Goal: Task Accomplishment & Management: Manage account settings

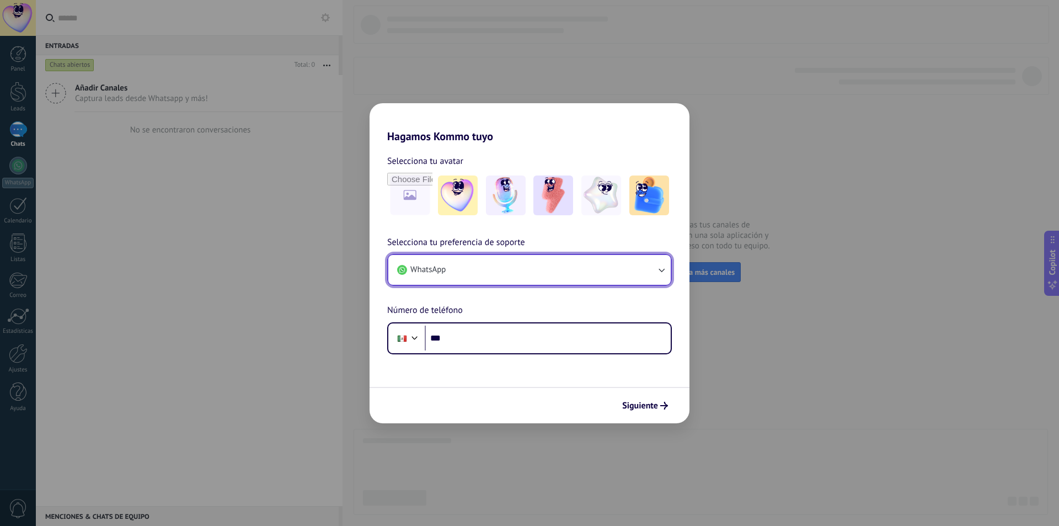
click at [461, 270] on button "WhatsApp" at bounding box center [529, 270] width 282 height 30
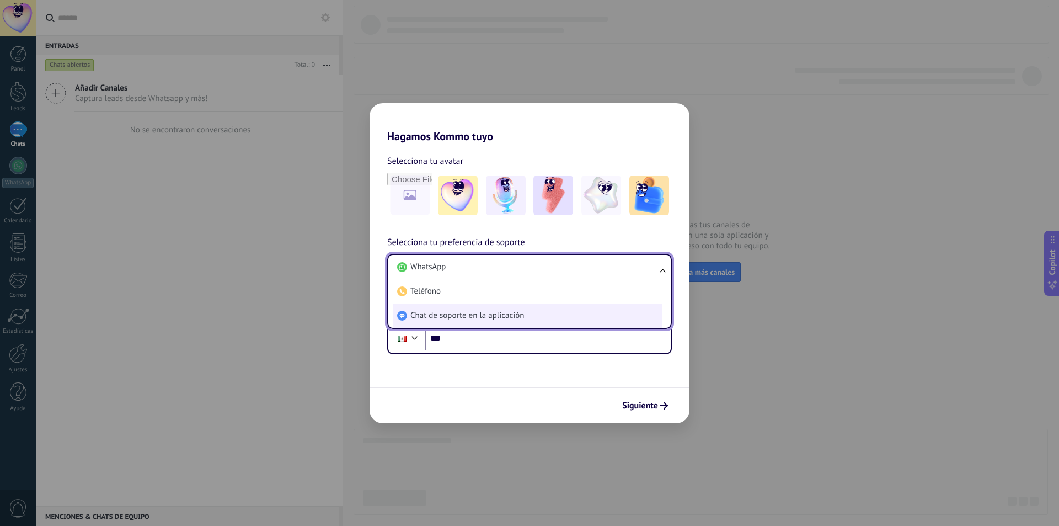
click at [462, 317] on span "Chat de soporte en la aplicación" at bounding box center [467, 315] width 114 height 11
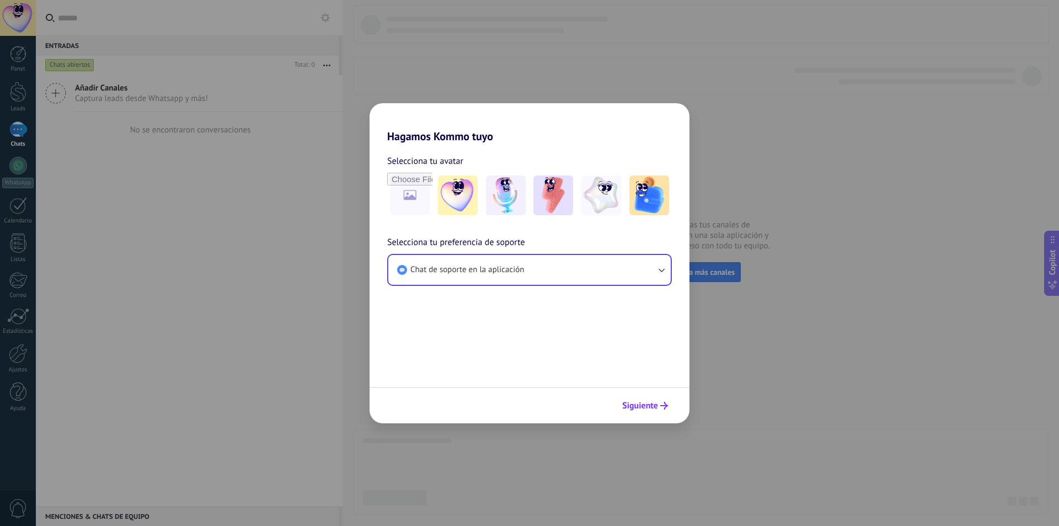
click at [647, 401] on span "Siguiente" at bounding box center [640, 405] width 36 height 8
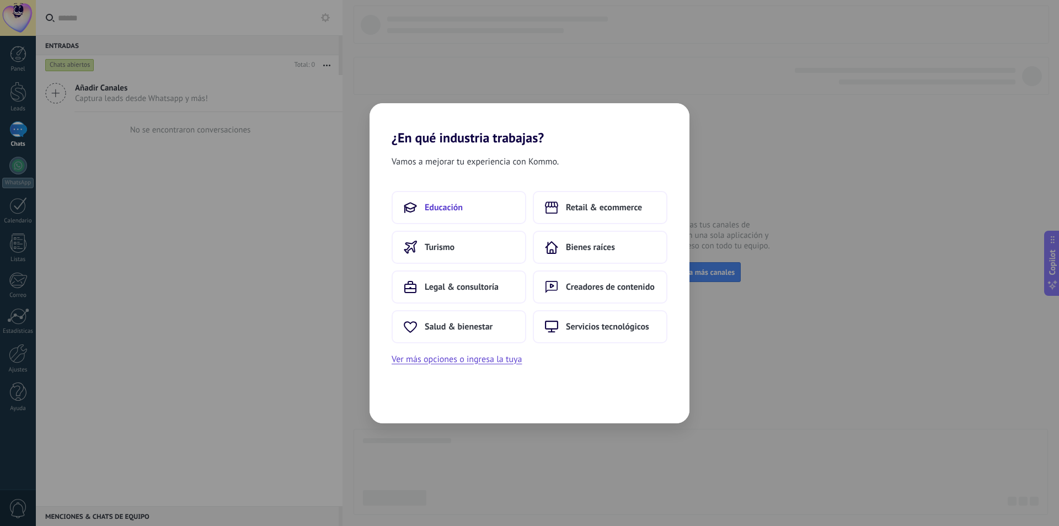
click at [446, 205] on span "Educación" at bounding box center [444, 207] width 38 height 11
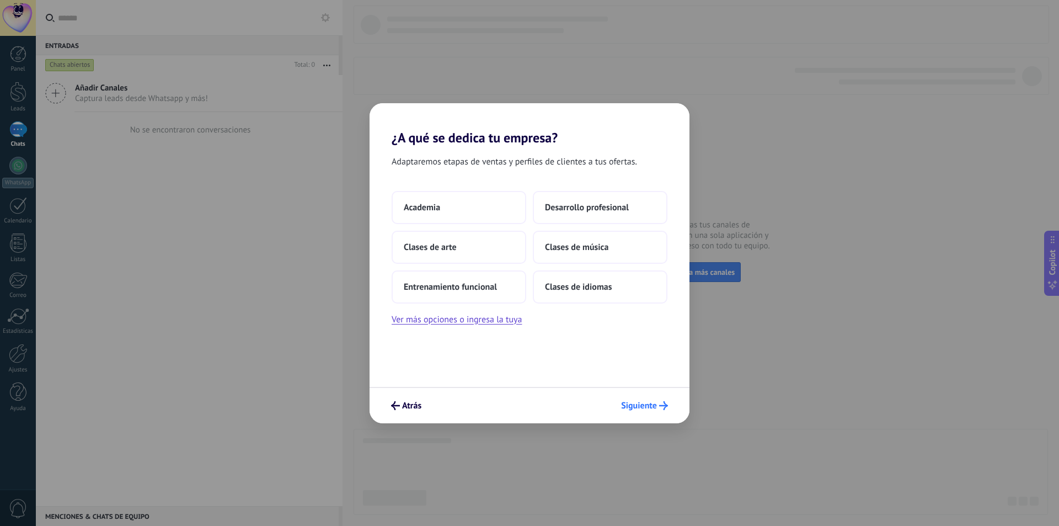
click at [656, 409] on span "Siguiente" at bounding box center [639, 405] width 36 height 8
click at [609, 274] on button "Clases de idiomas" at bounding box center [600, 286] width 135 height 33
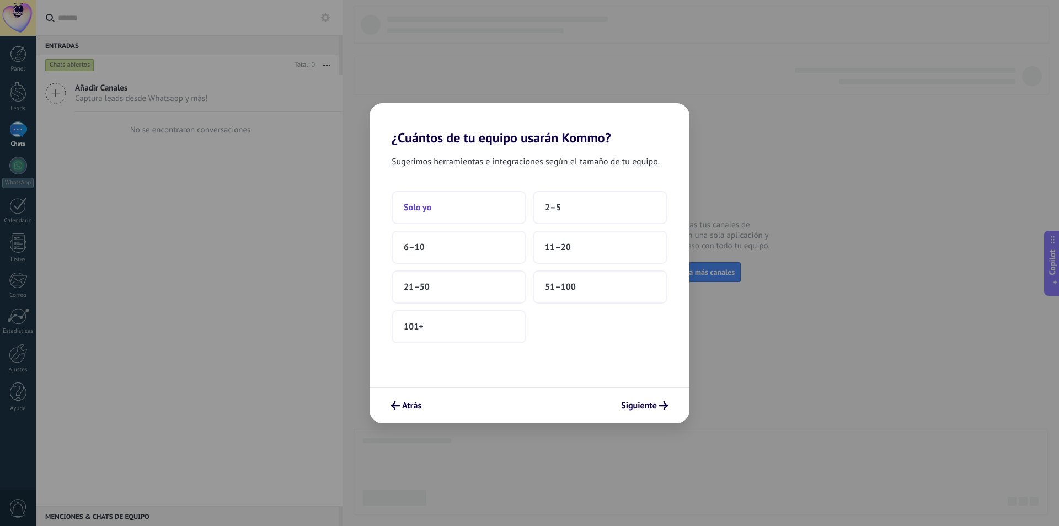
click at [405, 197] on button "Solo yo" at bounding box center [459, 207] width 135 height 33
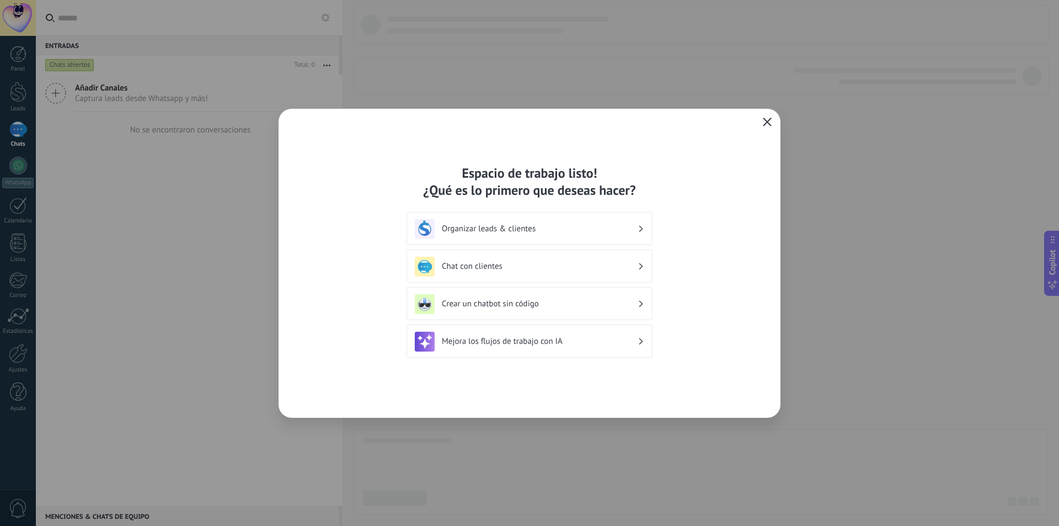
click at [764, 121] on icon "button" at bounding box center [767, 121] width 9 height 9
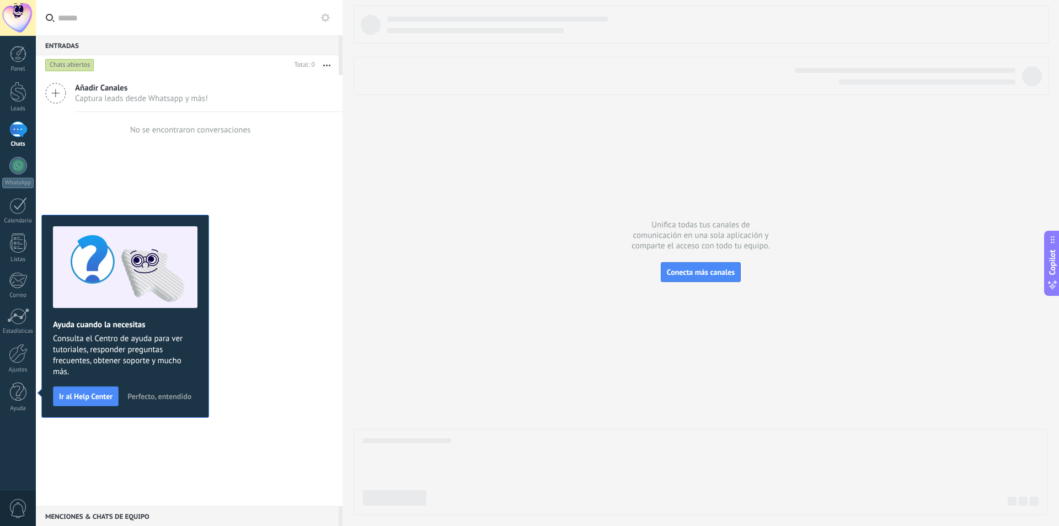
click at [10, 20] on div at bounding box center [18, 18] width 36 height 36
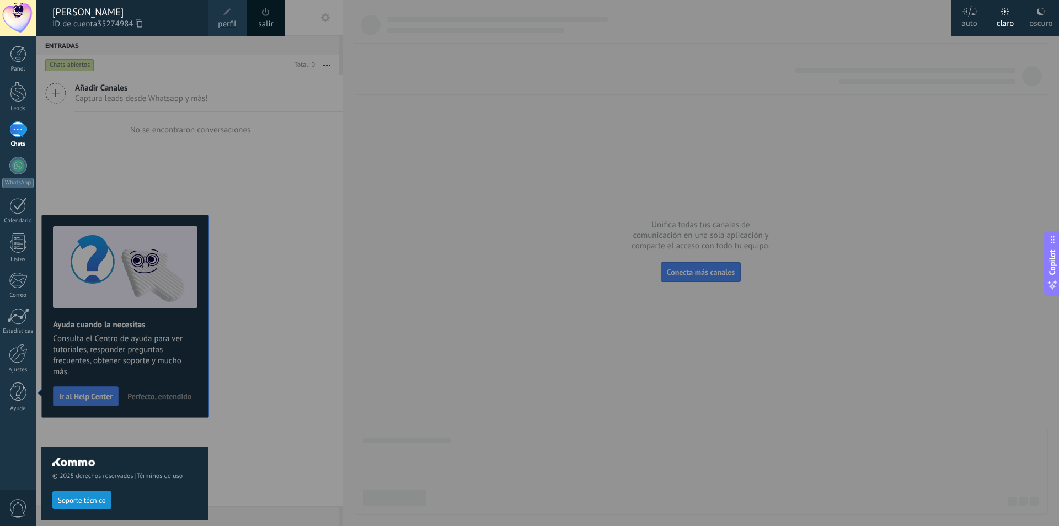
click at [221, 12] on span at bounding box center [227, 12] width 12 height 12
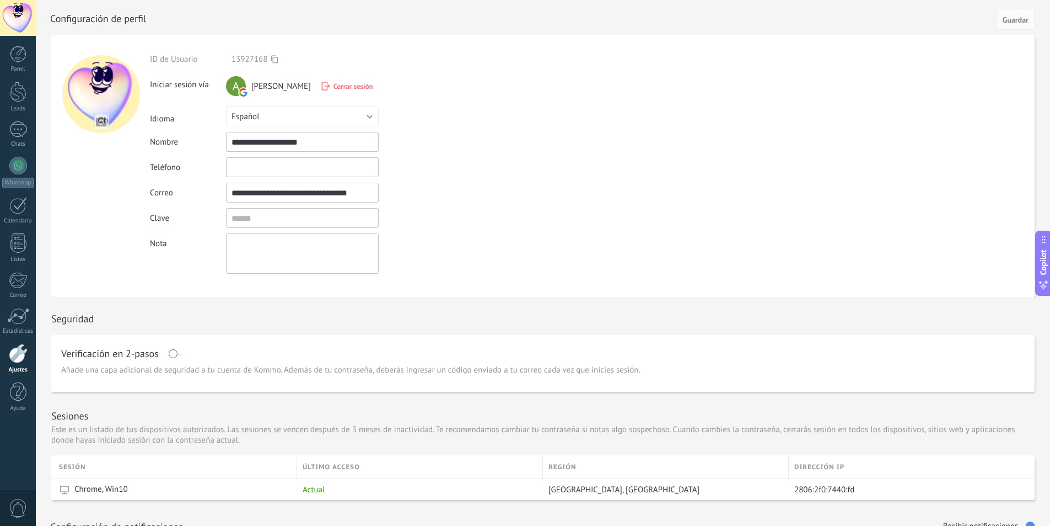
click at [280, 190] on input "**********" at bounding box center [302, 193] width 153 height 20
click at [272, 215] on input "textbox" at bounding box center [302, 218] width 153 height 20
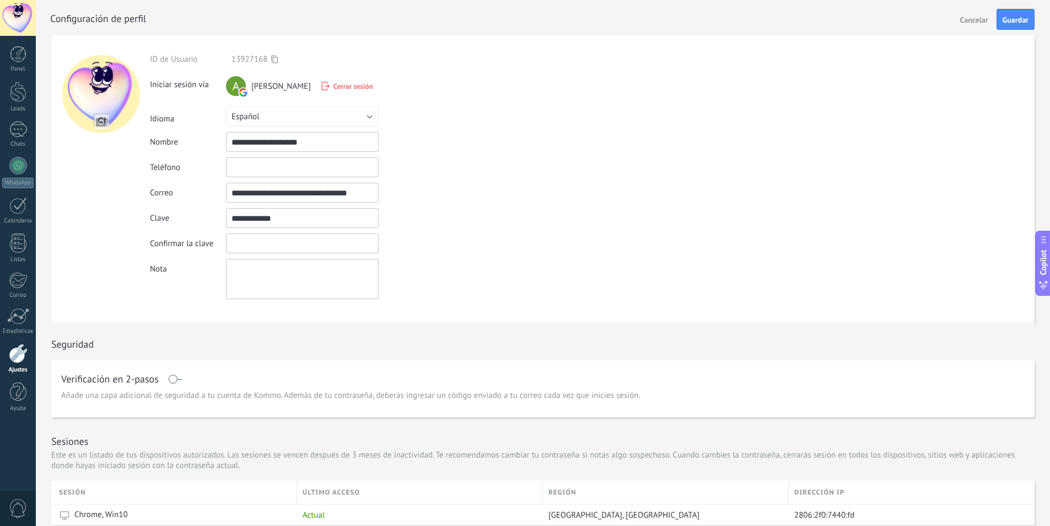
type input "**********"
click at [249, 239] on input "textbox" at bounding box center [302, 243] width 153 height 20
type input "**********"
click at [1027, 12] on button "Guardar" at bounding box center [1016, 19] width 38 height 21
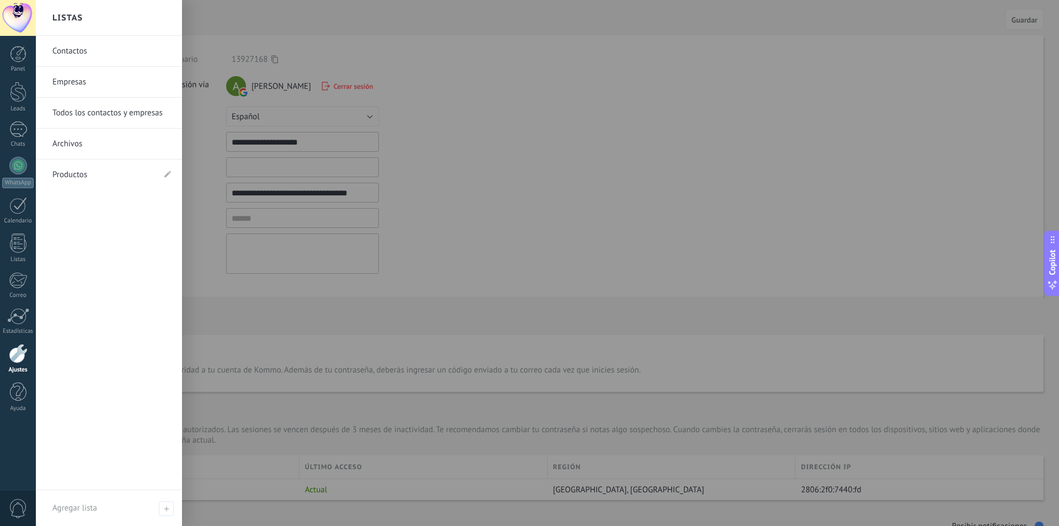
click at [13, 350] on div at bounding box center [18, 353] width 19 height 19
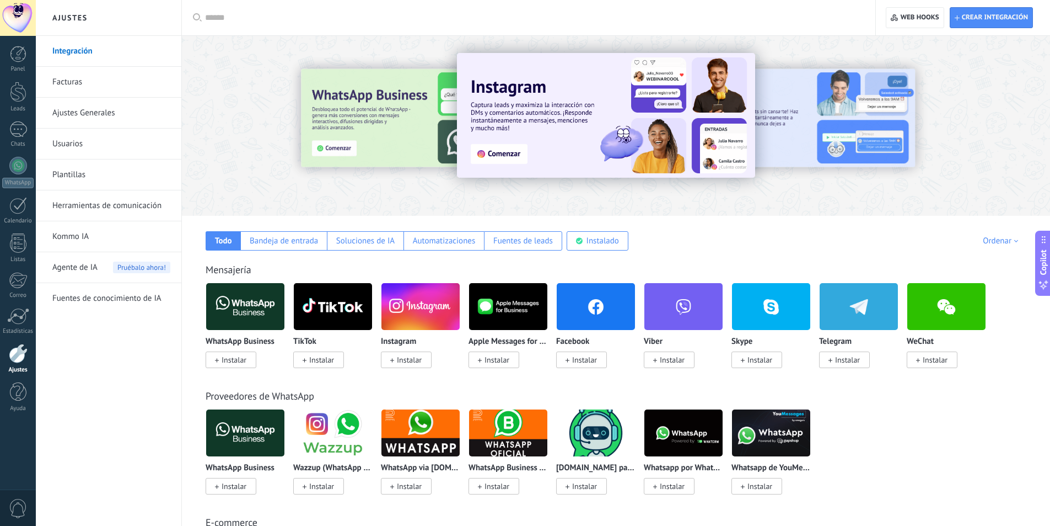
click at [239, 352] on span "Instalar" at bounding box center [231, 359] width 51 height 17
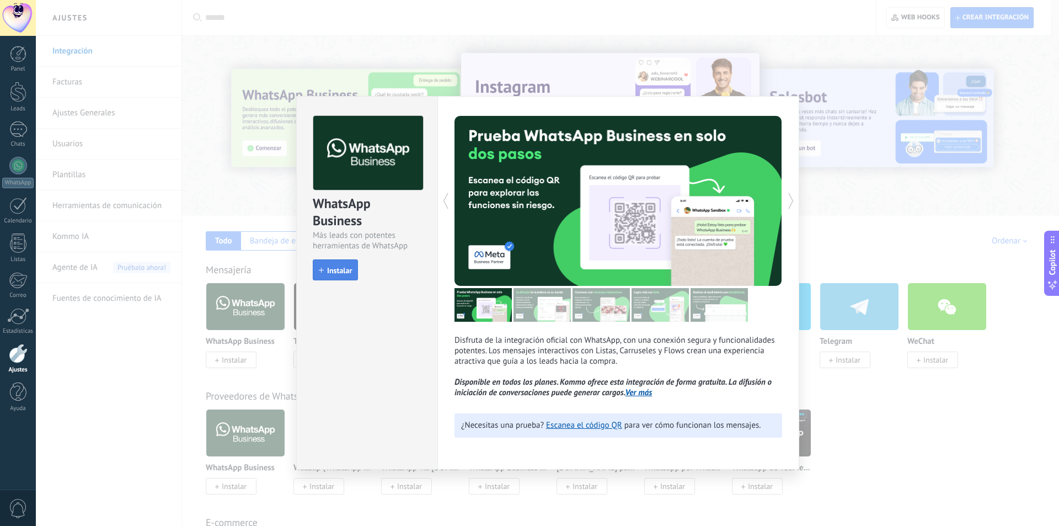
click at [347, 268] on span "Instalar" at bounding box center [339, 270] width 25 height 8
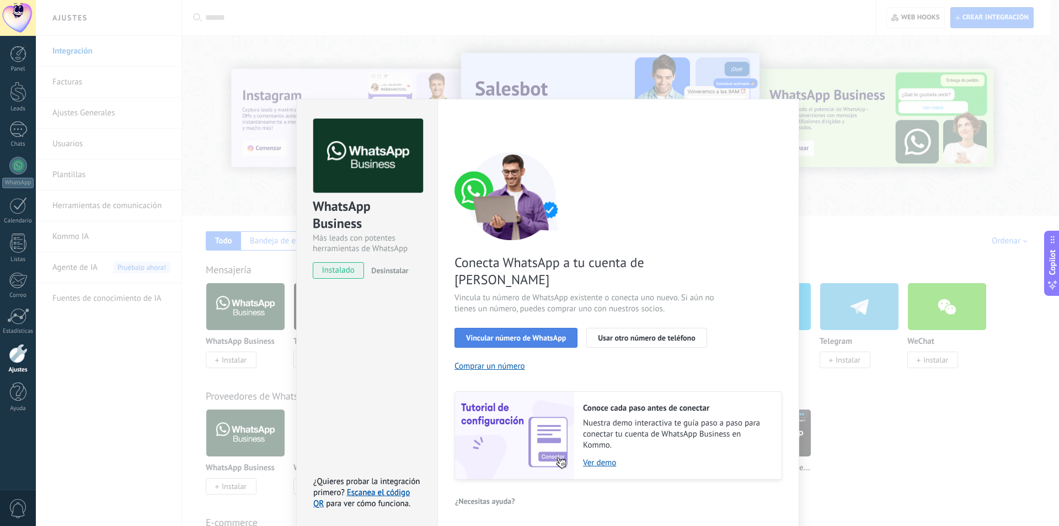
click at [475, 334] on span "Vincular número de WhatsApp" at bounding box center [516, 338] width 100 height 8
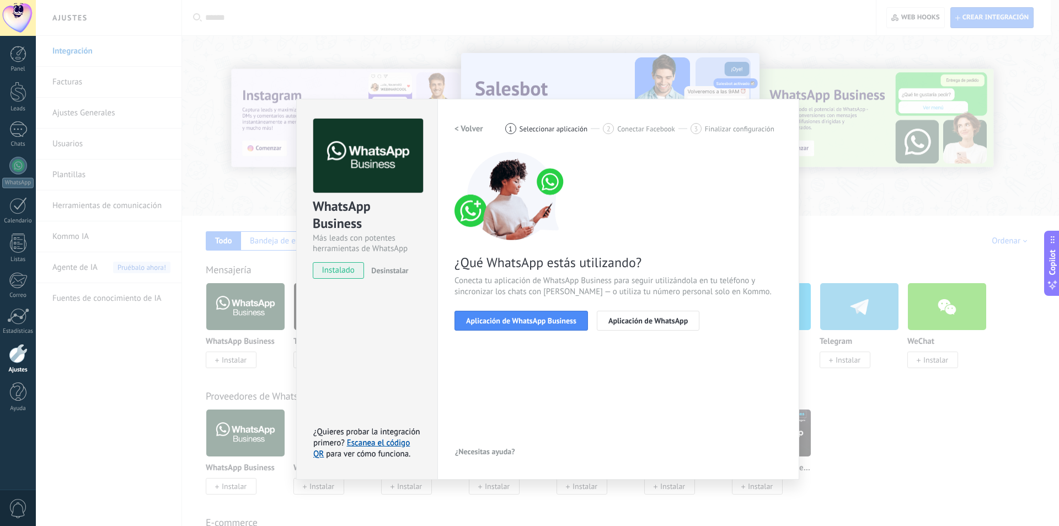
click at [475, 317] on span "Aplicación de WhatsApp Business" at bounding box center [521, 321] width 110 height 8
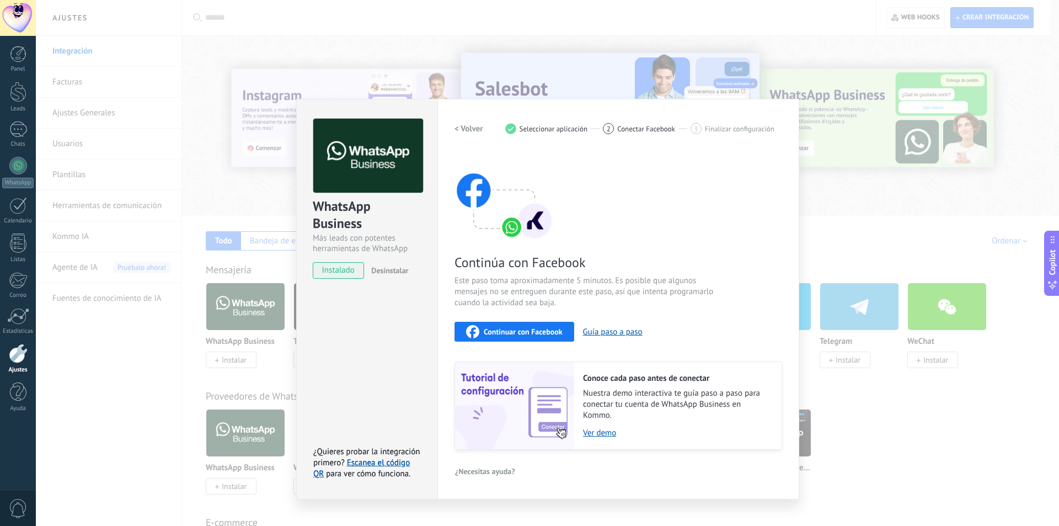
click at [507, 329] on span "Continuar con Facebook" at bounding box center [523, 332] width 79 height 8
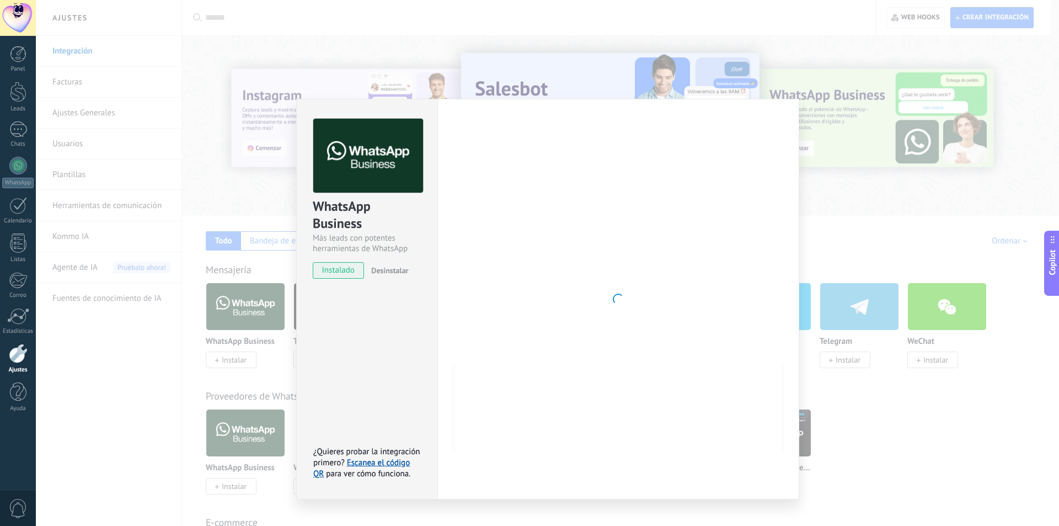
click at [537, 511] on div "WhatsApp Business Más leads con potentes herramientas de WhatsApp instalado Des…" at bounding box center [547, 263] width 1023 height 526
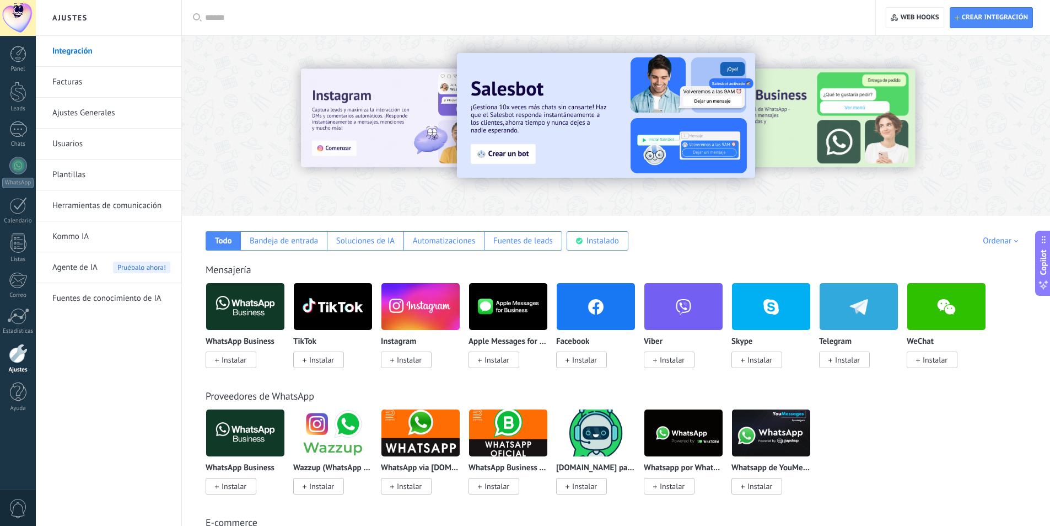
click at [31, 22] on div at bounding box center [18, 18] width 36 height 36
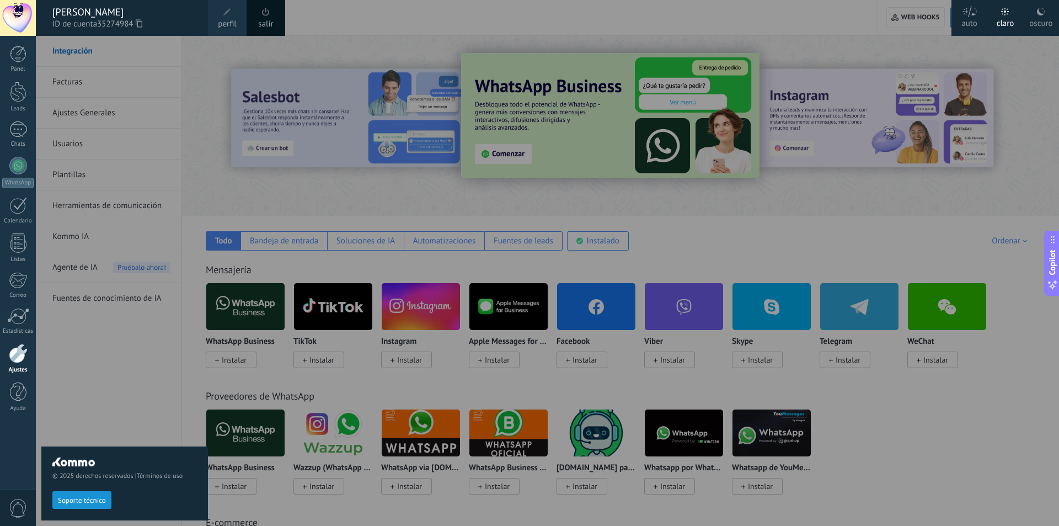
click at [269, 16] on span at bounding box center [266, 12] width 12 height 12
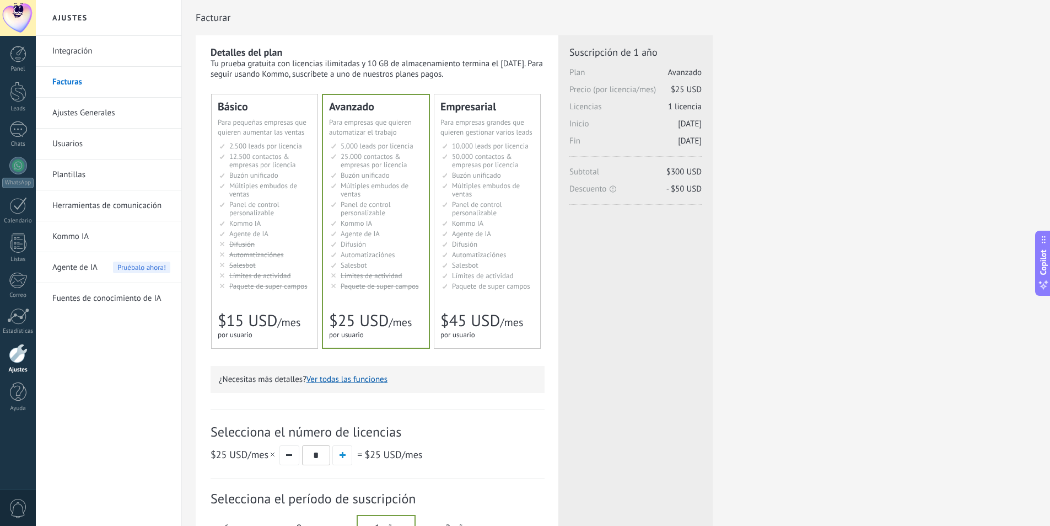
click at [99, 45] on link "Integración" at bounding box center [111, 51] width 118 height 31
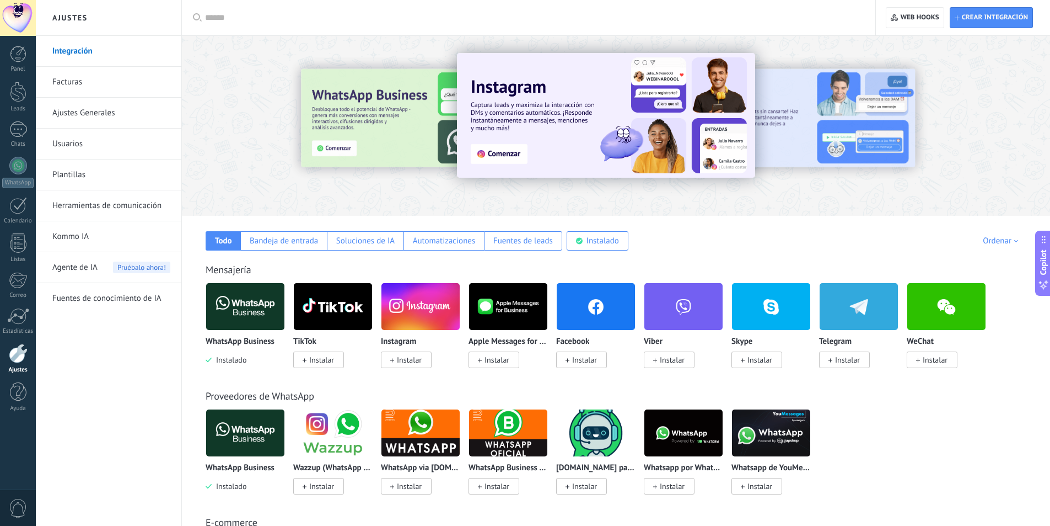
click at [245, 318] on img at bounding box center [245, 306] width 78 height 53
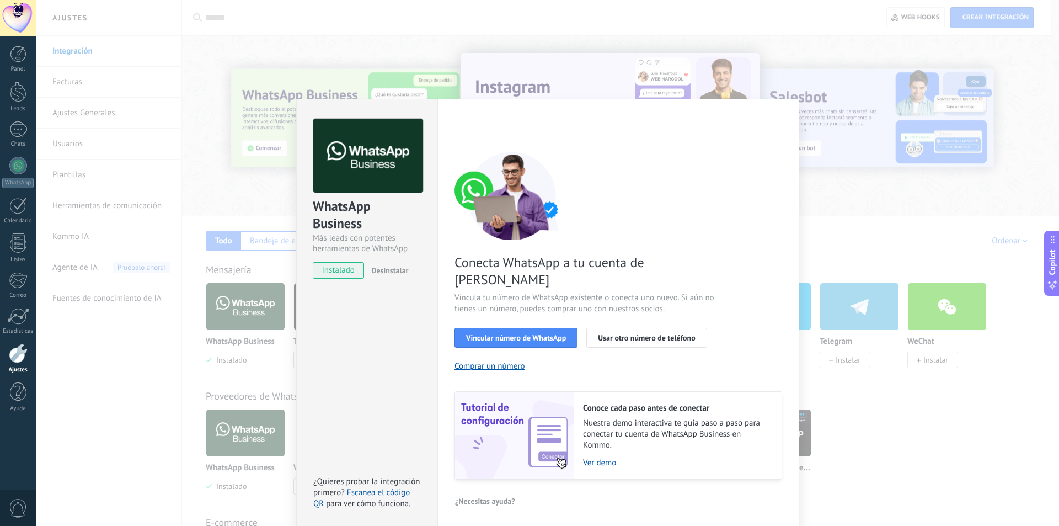
click at [147, 327] on div "WhatsApp Business Más leads con potentes herramientas de WhatsApp instalado Des…" at bounding box center [547, 263] width 1023 height 526
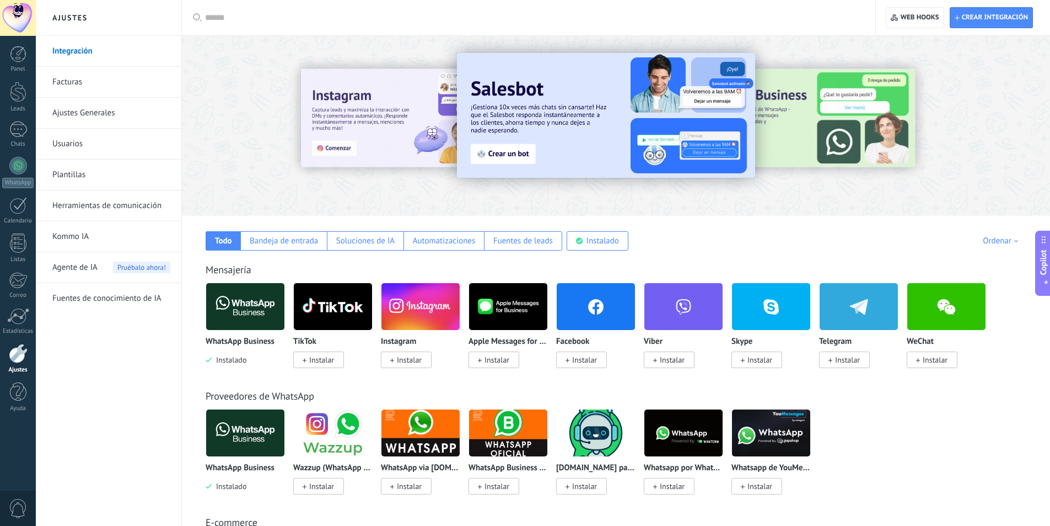
click at [252, 316] on img at bounding box center [245, 306] width 78 height 53
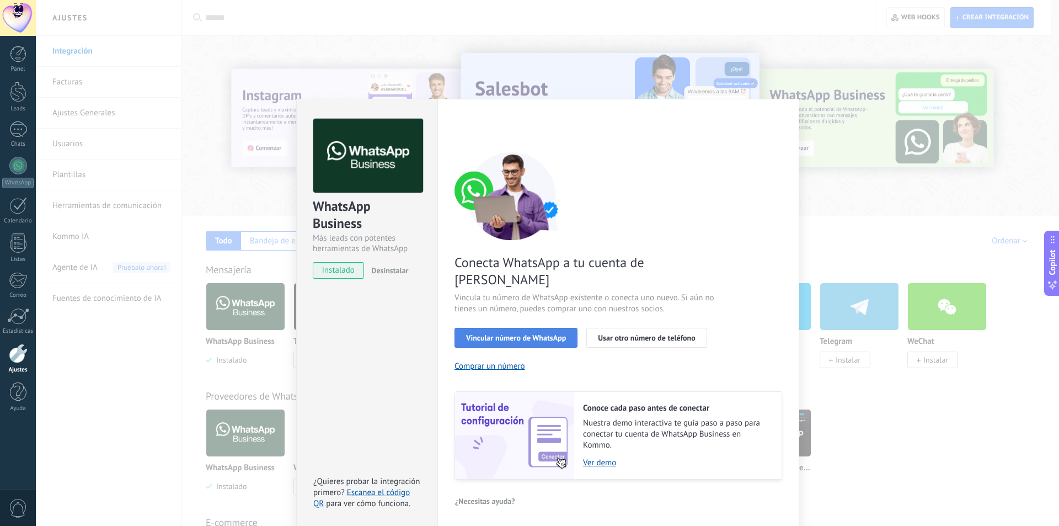
click at [492, 334] on span "Vincular número de WhatsApp" at bounding box center [516, 338] width 100 height 8
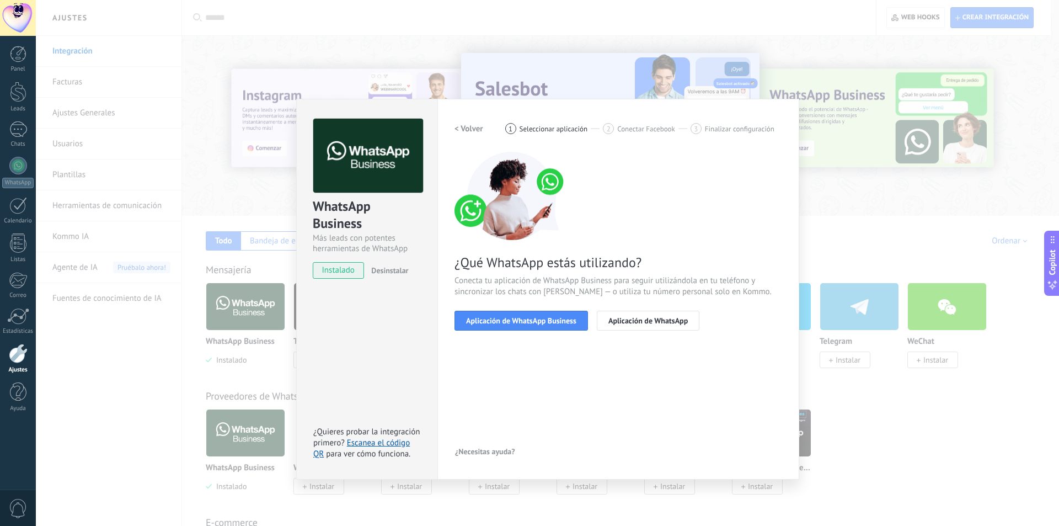
click at [492, 320] on span "Aplicación de WhatsApp Business" at bounding box center [521, 321] width 110 height 8
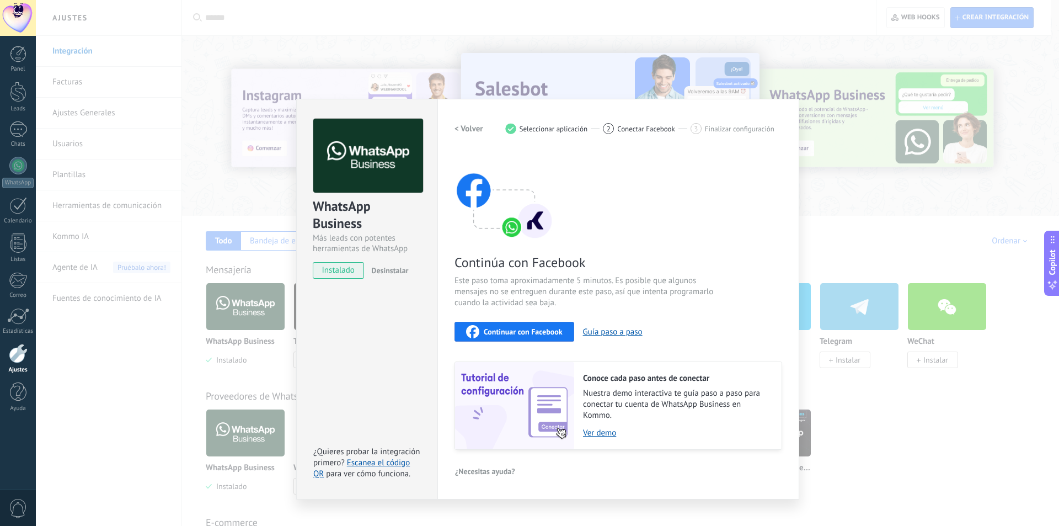
click at [492, 334] on span "Continuar con Facebook" at bounding box center [523, 332] width 79 height 8
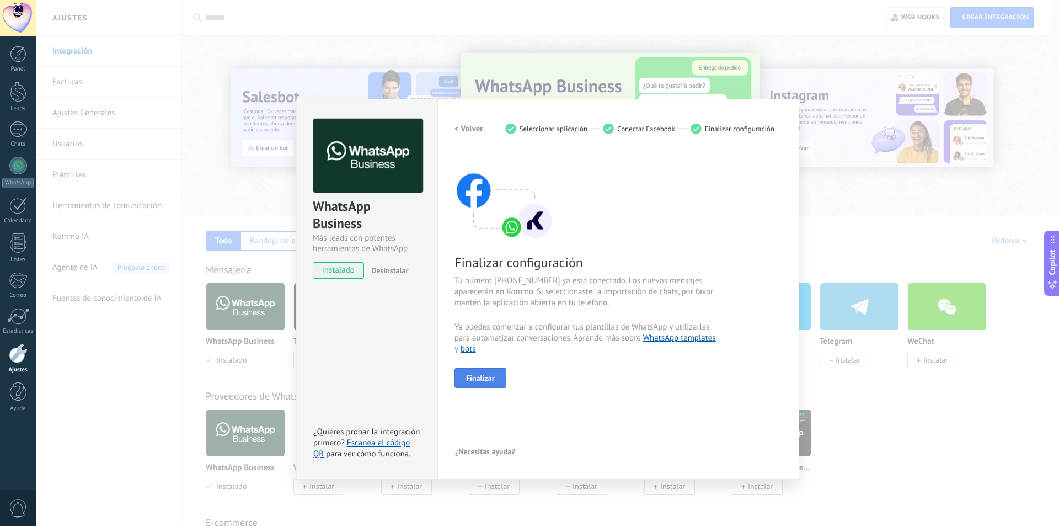
click at [494, 384] on button "Finalizar" at bounding box center [480, 378] width 52 height 20
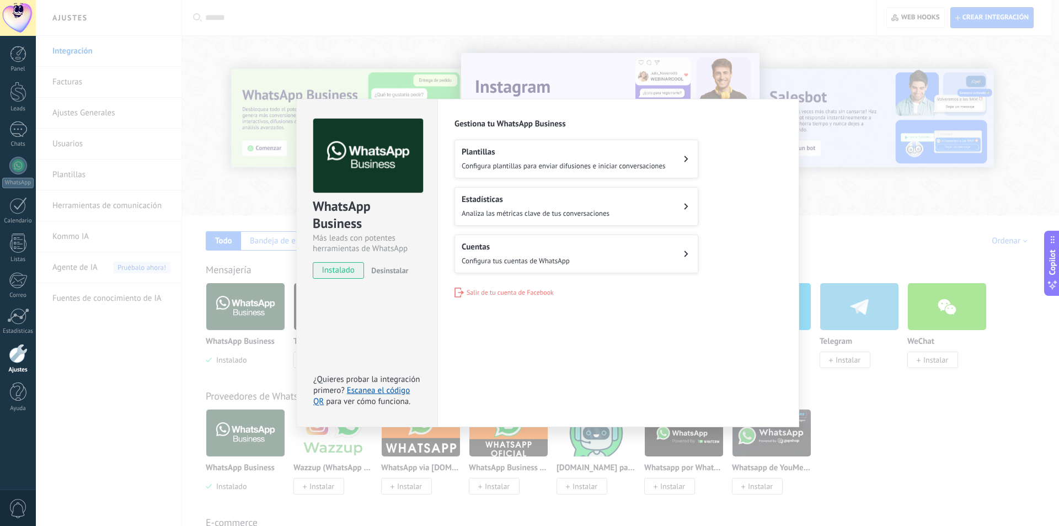
click at [636, 261] on button "Cuentas Configura tus cuentas de WhatsApp" at bounding box center [576, 253] width 244 height 39
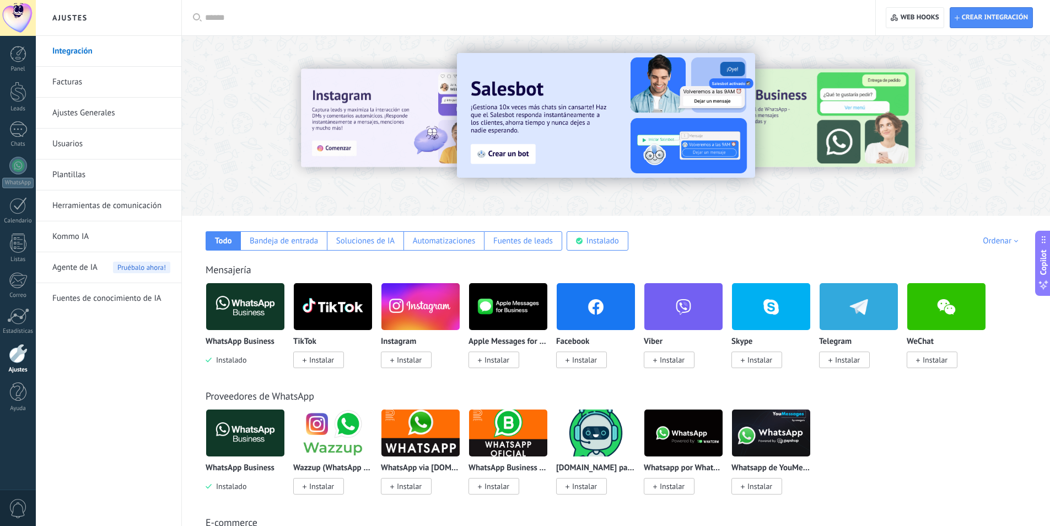
click at [31, 18] on div at bounding box center [18, 18] width 36 height 36
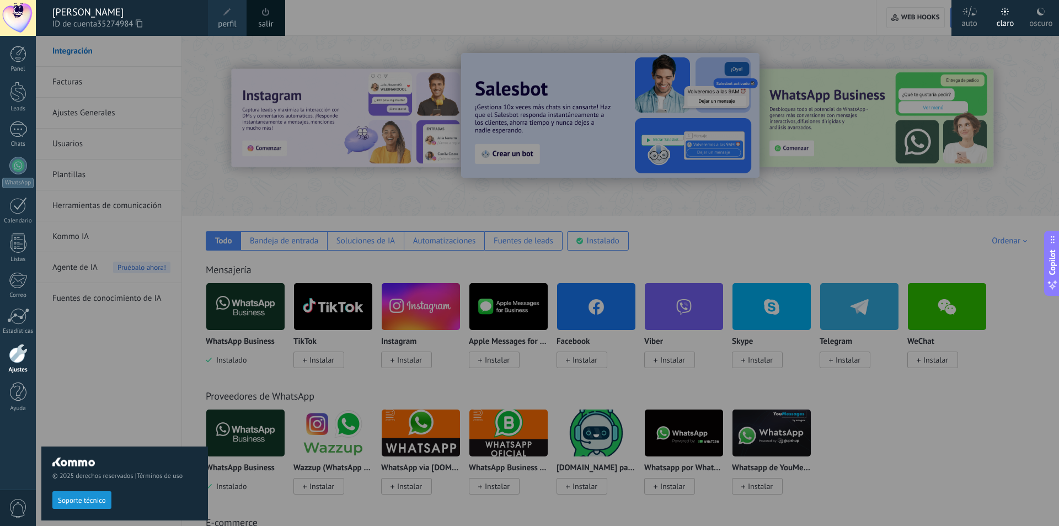
click at [258, 20] on link "salir" at bounding box center [265, 24] width 15 height 12
